Goal: Task Accomplishment & Management: Complete application form

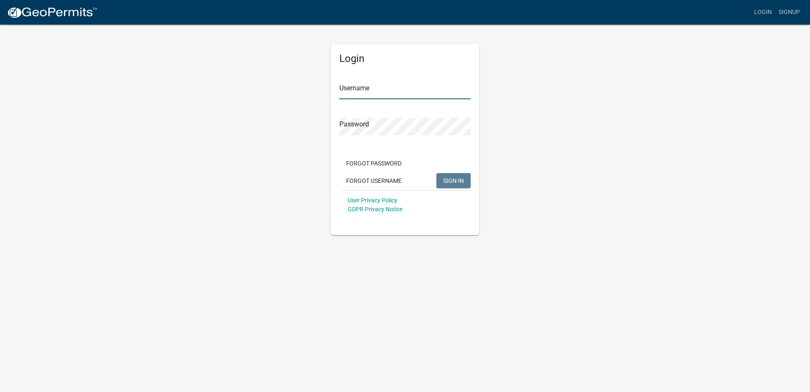
type input "ccole"
click at [359, 89] on input "ccole" at bounding box center [404, 90] width 131 height 17
click at [523, 158] on div "Login Username ccole Password Forgot Password Forgot Username SIGN IN User Priv…" at bounding box center [405, 129] width 483 height 211
click at [448, 176] on button "SIGN IN" at bounding box center [454, 180] width 34 height 15
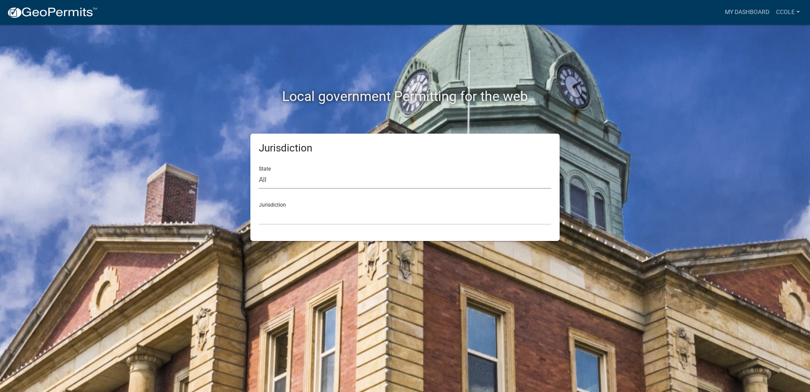
click at [305, 181] on select "All [US_STATE] [US_STATE] [US_STATE] [US_STATE] [US_STATE] [US_STATE] [US_STATE…" at bounding box center [405, 179] width 292 height 17
select select "[US_STATE]"
click at [259, 171] on select "All [US_STATE] [US_STATE] [US_STATE] [US_STATE] [US_STATE] [US_STATE] [US_STATE…" at bounding box center [405, 179] width 292 height 17
click at [286, 214] on select "City of [GEOGRAPHIC_DATA], [US_STATE] City of [GEOGRAPHIC_DATA], [US_STATE] Cit…" at bounding box center [405, 215] width 292 height 17
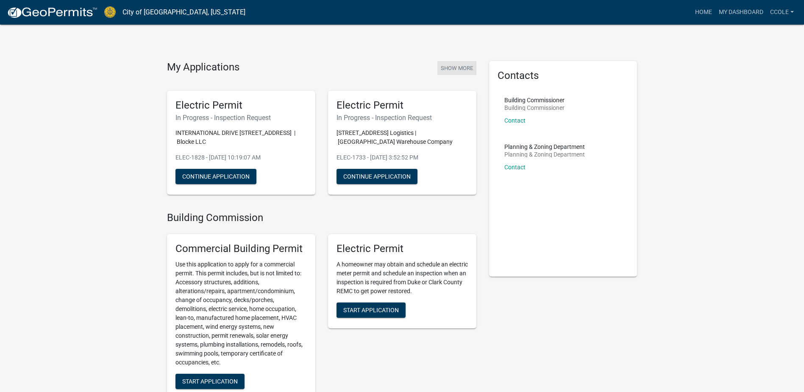
click at [463, 64] on button "Show More" at bounding box center [456, 68] width 39 height 14
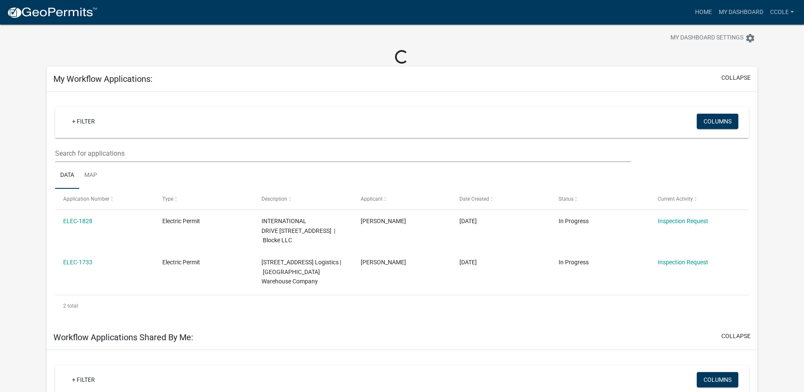
scroll to position [42, 0]
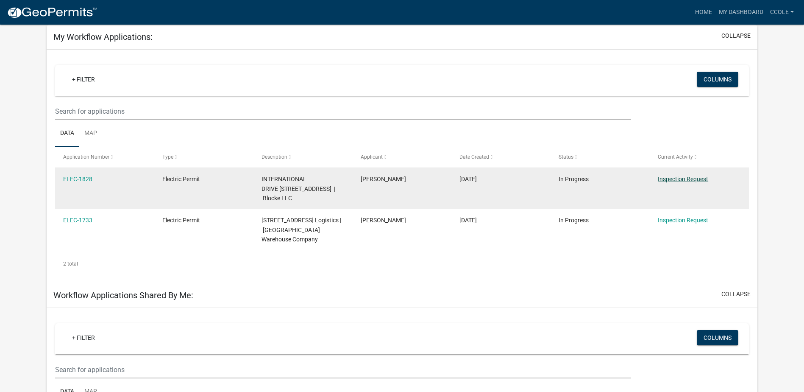
click at [660, 180] on link "Inspection Request" at bounding box center [683, 178] width 50 height 7
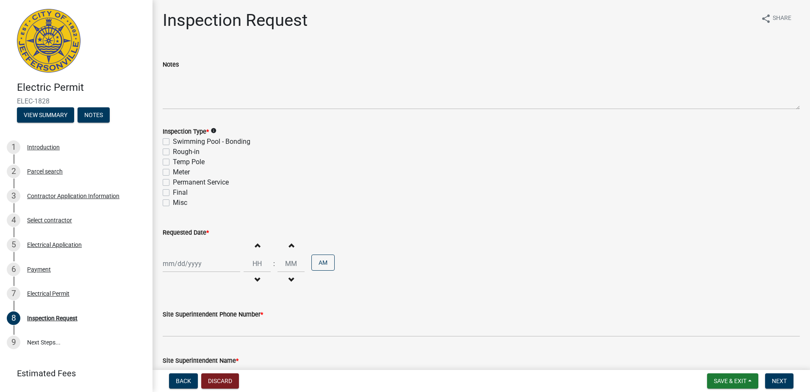
scroll to position [42, 0]
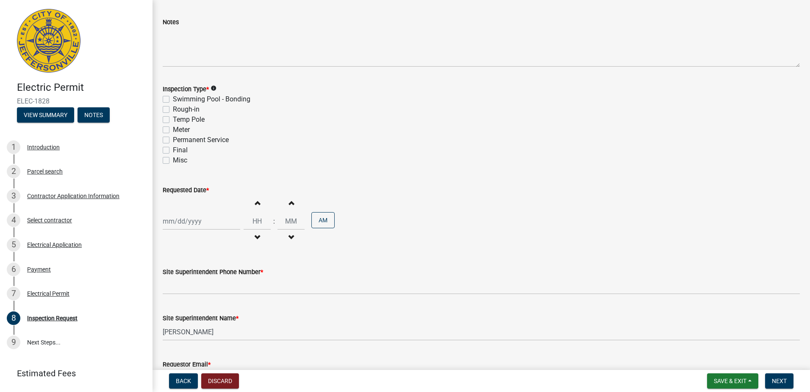
click at [173, 110] on label "Rough-in" at bounding box center [186, 109] width 27 height 10
click at [173, 110] on input "Rough-in" at bounding box center [176, 107] width 6 height 6
checkbox input "true"
checkbox input "false"
checkbox input "true"
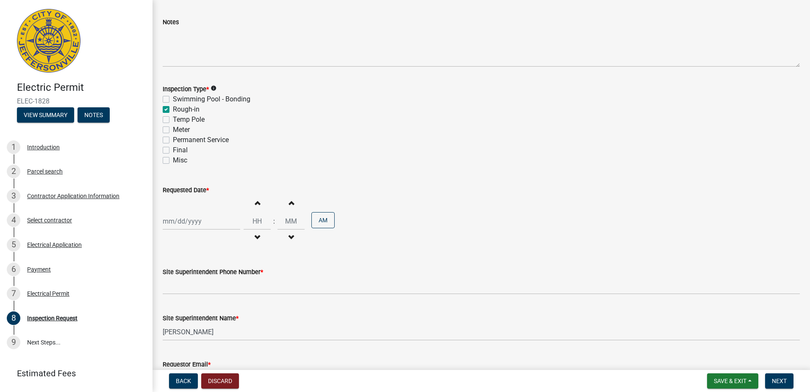
checkbox input "false"
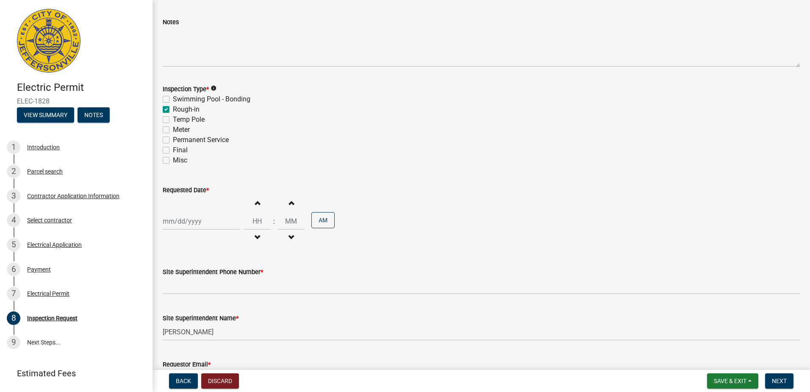
select select "8"
select select "2025"
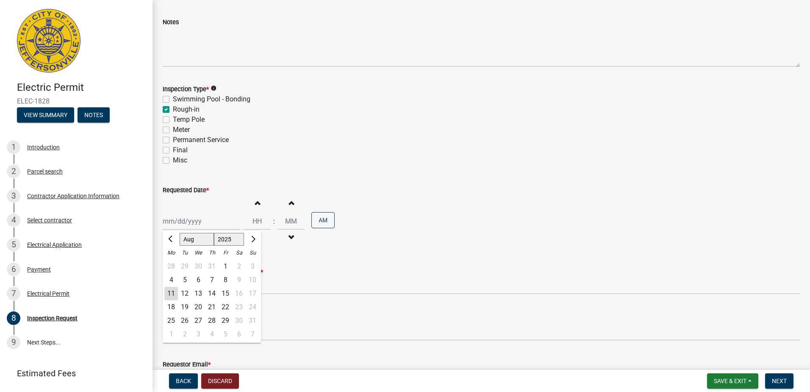
click at [193, 218] on div "[PERSON_NAME] Feb Mar Apr [PERSON_NAME][DATE] Oct Nov [DATE] 1526 1527 1528 152…" at bounding box center [202, 220] width 78 height 17
drag, startPoint x: 362, startPoint y: 241, endPoint x: 326, endPoint y: 241, distance: 36.0
click at [362, 241] on div "[PERSON_NAME] Feb Mar Apr [PERSON_NAME][DATE] Oct Nov [DATE] 1526 1527 1528 152…" at bounding box center [481, 221] width 637 height 52
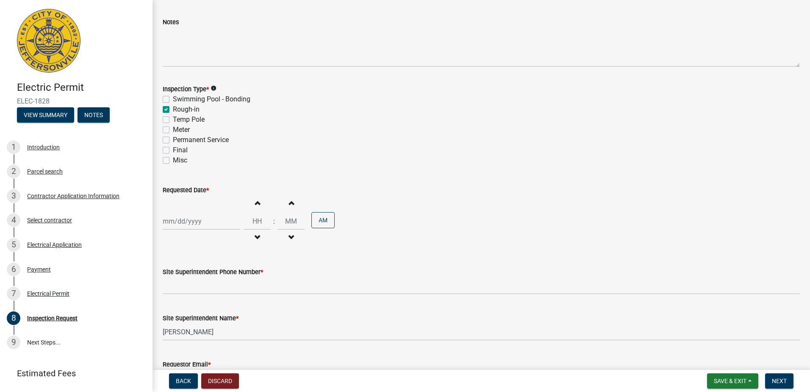
click at [219, 221] on div at bounding box center [202, 220] width 78 height 17
select select "8"
select select "2025"
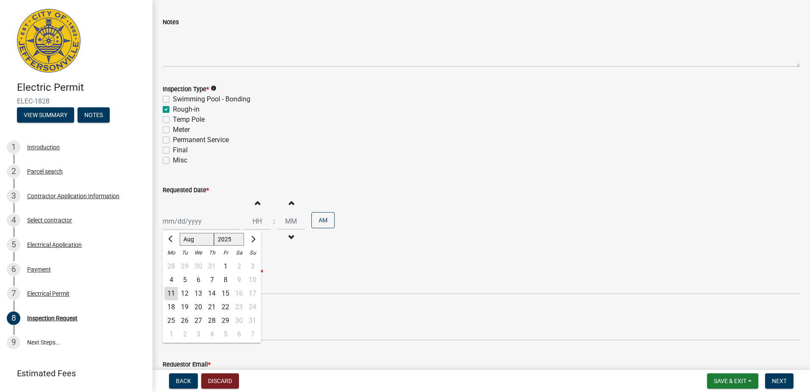
click at [186, 293] on div "12" at bounding box center [185, 293] width 14 height 14
type input "[DATE]"
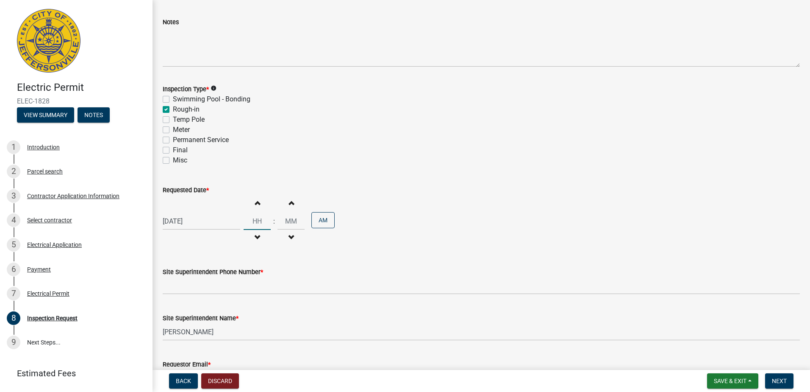
click at [254, 220] on input "Hours" at bounding box center [257, 220] width 27 height 17
click at [255, 207] on button "Increment hours" at bounding box center [257, 202] width 18 height 15
type input "01"
type input "00"
click at [255, 235] on span "button" at bounding box center [257, 237] width 4 height 7
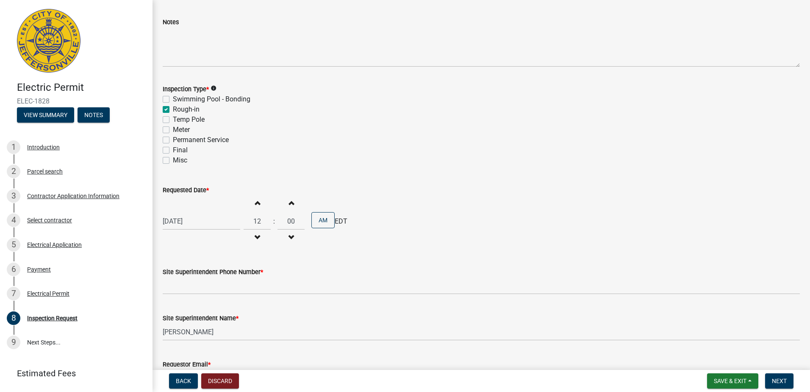
click at [255, 235] on span "button" at bounding box center [257, 237] width 4 height 7
click at [255, 234] on span "button" at bounding box center [257, 237] width 4 height 7
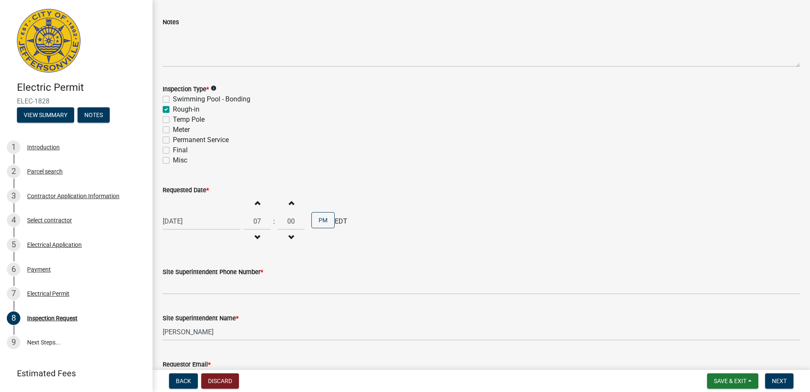
click at [255, 234] on span "button" at bounding box center [257, 237] width 4 height 7
click at [255, 205] on span "button" at bounding box center [257, 202] width 4 height 7
click at [255, 204] on span "button" at bounding box center [257, 202] width 4 height 7
click at [324, 217] on button "PM" at bounding box center [323, 220] width 23 height 16
click at [407, 209] on div "[DATE] Increment hours 08 Decrement hours : Increment minutes 00 Decrement minu…" at bounding box center [481, 221] width 637 height 52
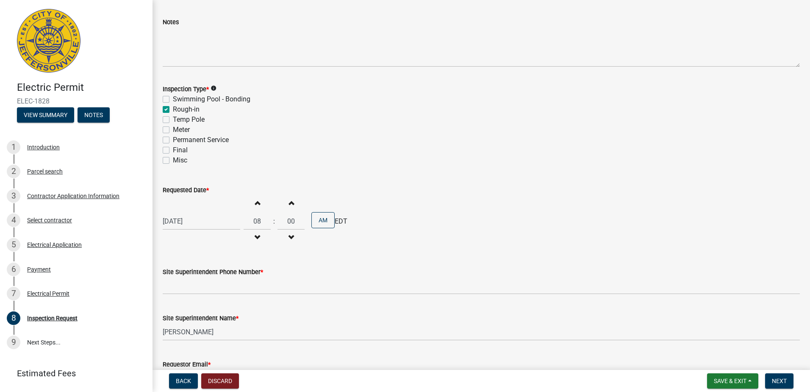
click at [248, 203] on button "Increment hours" at bounding box center [257, 202] width 18 height 15
click at [255, 201] on span "button" at bounding box center [257, 202] width 4 height 7
type input "10"
click at [432, 161] on div "Misc" at bounding box center [481, 160] width 637 height 10
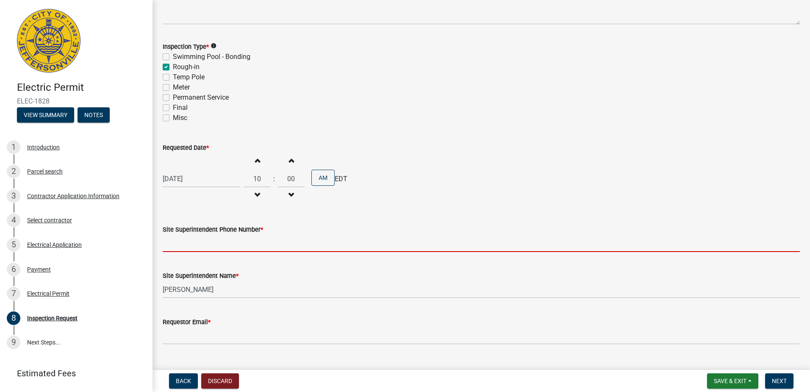
click at [336, 234] on input "Site Superintendent Phone Number *" at bounding box center [481, 242] width 637 height 17
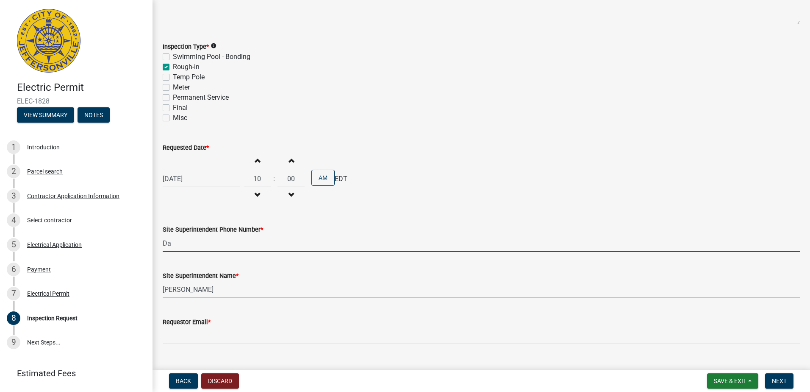
type input "D"
type input "2062803324"
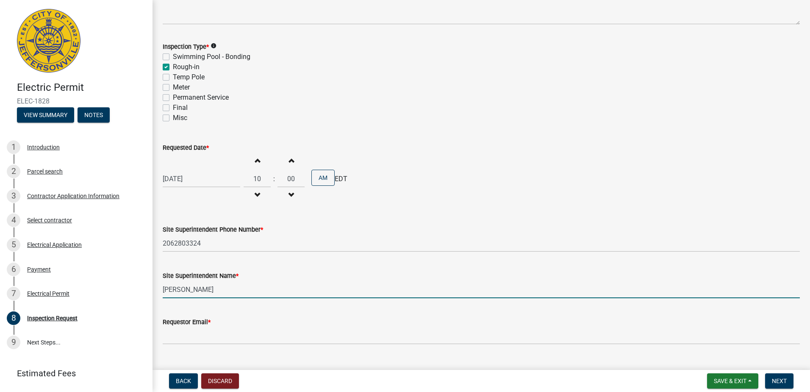
type input "[PERSON_NAME]"
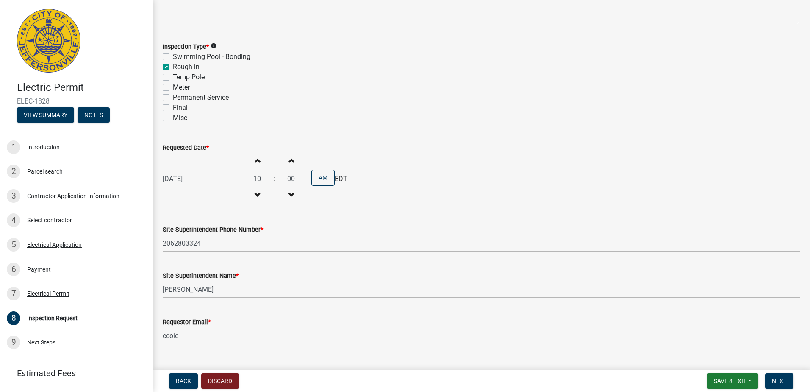
type input "[EMAIL_ADDRESS][PERSON_NAME][DOMAIN_NAME]"
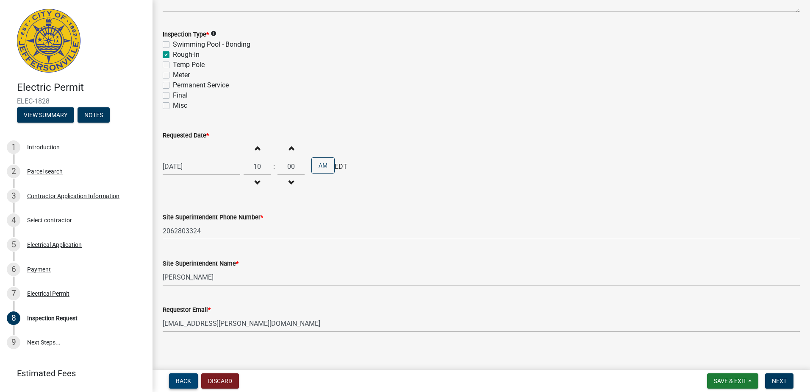
scroll to position [103, 0]
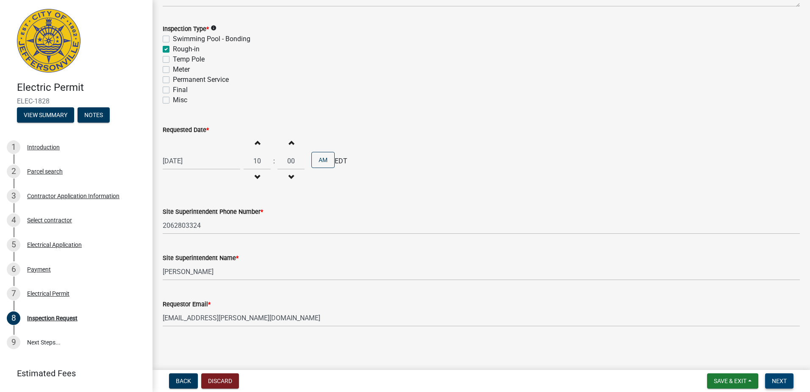
click at [773, 381] on span "Next" at bounding box center [779, 380] width 15 height 7
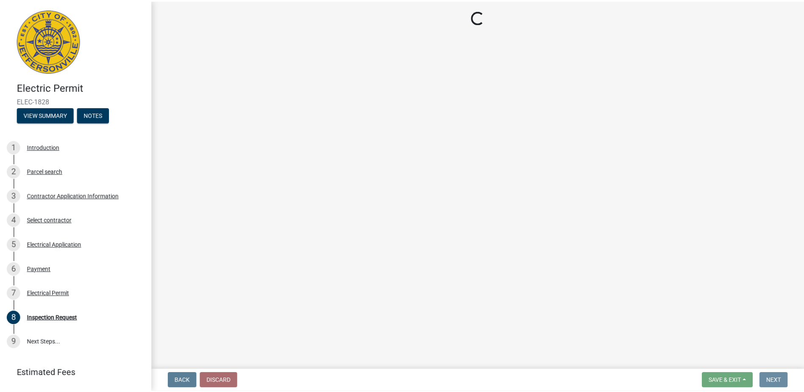
scroll to position [0, 0]
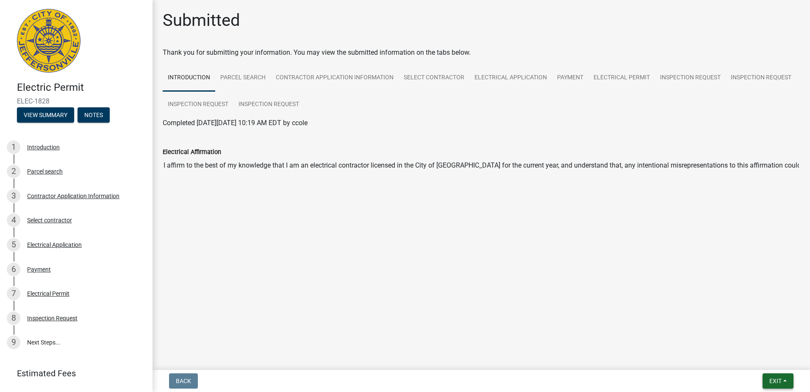
click at [777, 382] on span "Exit" at bounding box center [776, 380] width 12 height 7
click at [764, 360] on button "Save & Exit" at bounding box center [760, 358] width 68 height 20
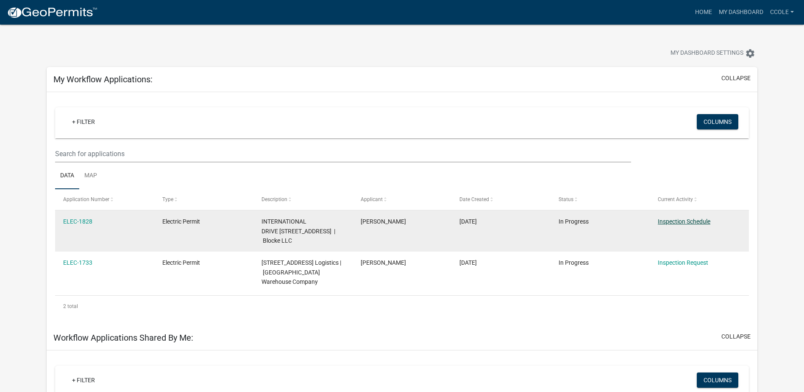
click at [682, 220] on link "Inspection Schedule" at bounding box center [684, 221] width 53 height 7
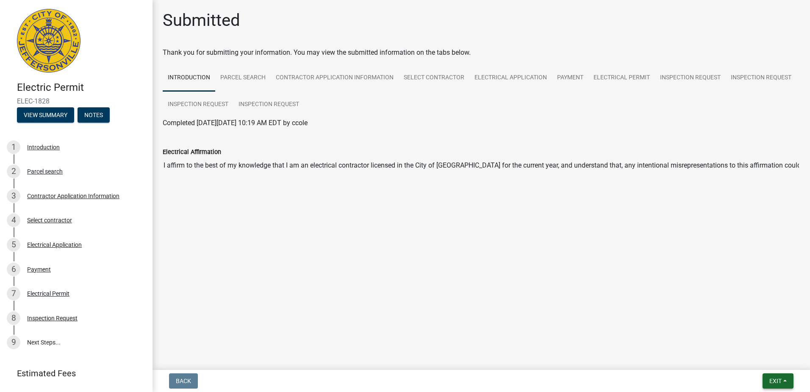
click at [772, 385] on button "Exit" at bounding box center [778, 380] width 31 height 15
click at [755, 358] on button "Save & Exit" at bounding box center [760, 358] width 68 height 20
